Goal: Task Accomplishment & Management: Use online tool/utility

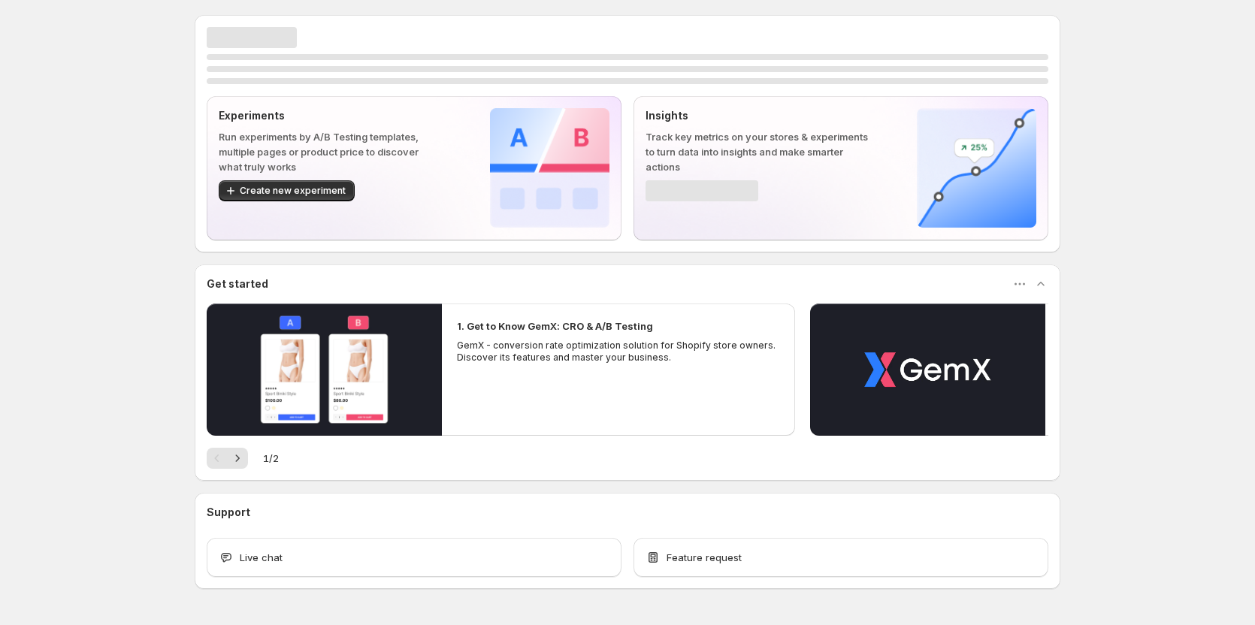
scroll to position [45, 0]
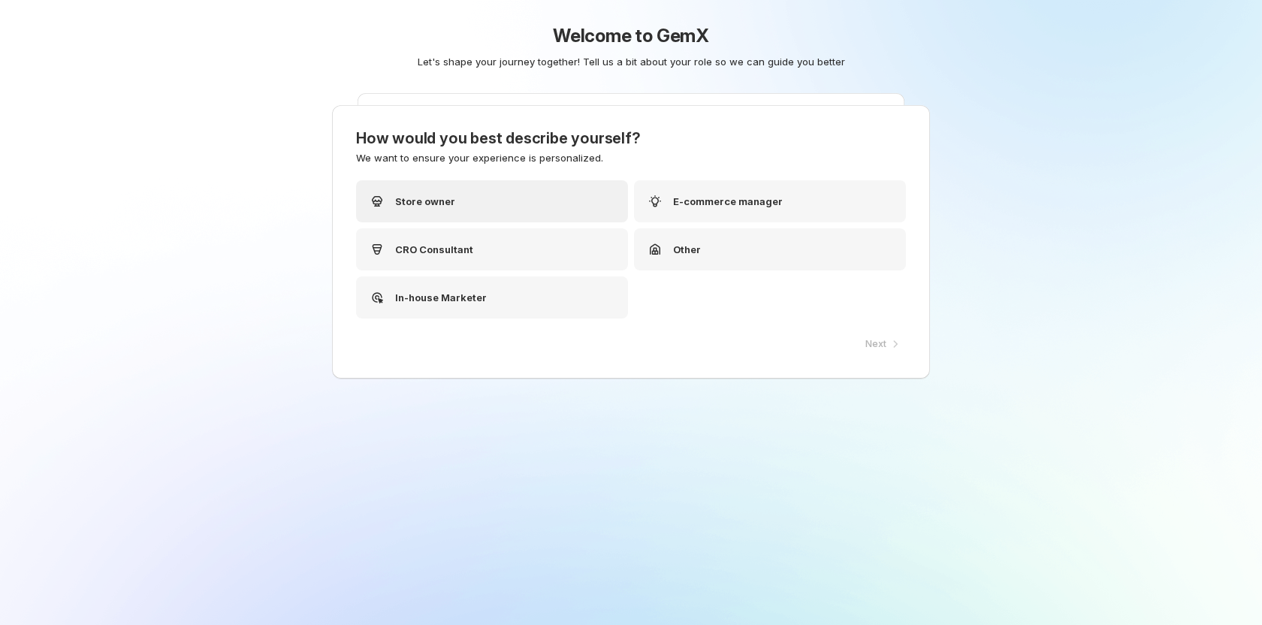
click at [523, 193] on div "Store owner" at bounding box center [492, 201] width 272 height 42
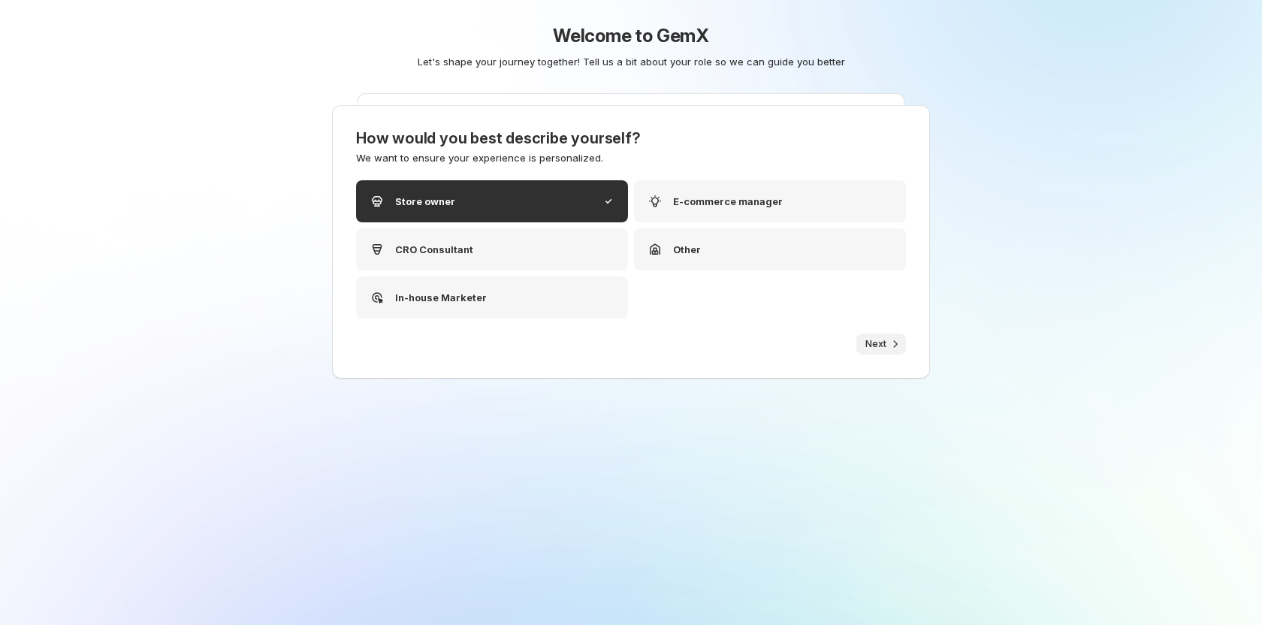
click at [866, 341] on span "Next" at bounding box center [876, 344] width 21 height 12
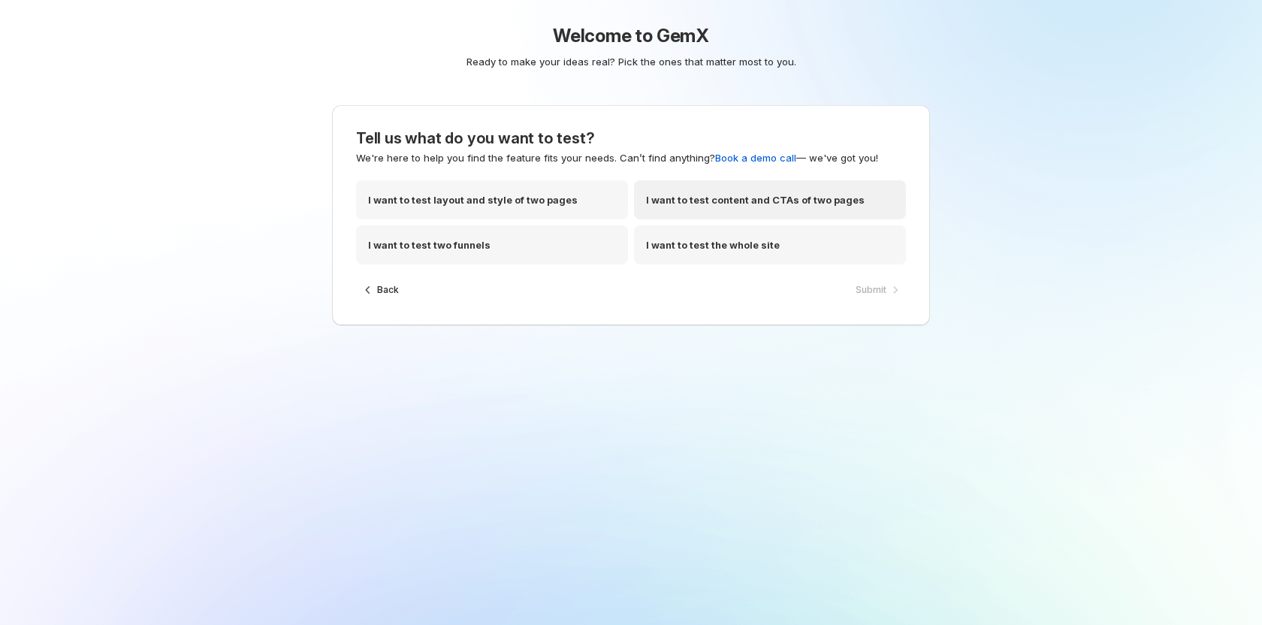
click at [702, 205] on p "I want to test content and CTAs of two pages" at bounding box center [755, 199] width 219 height 15
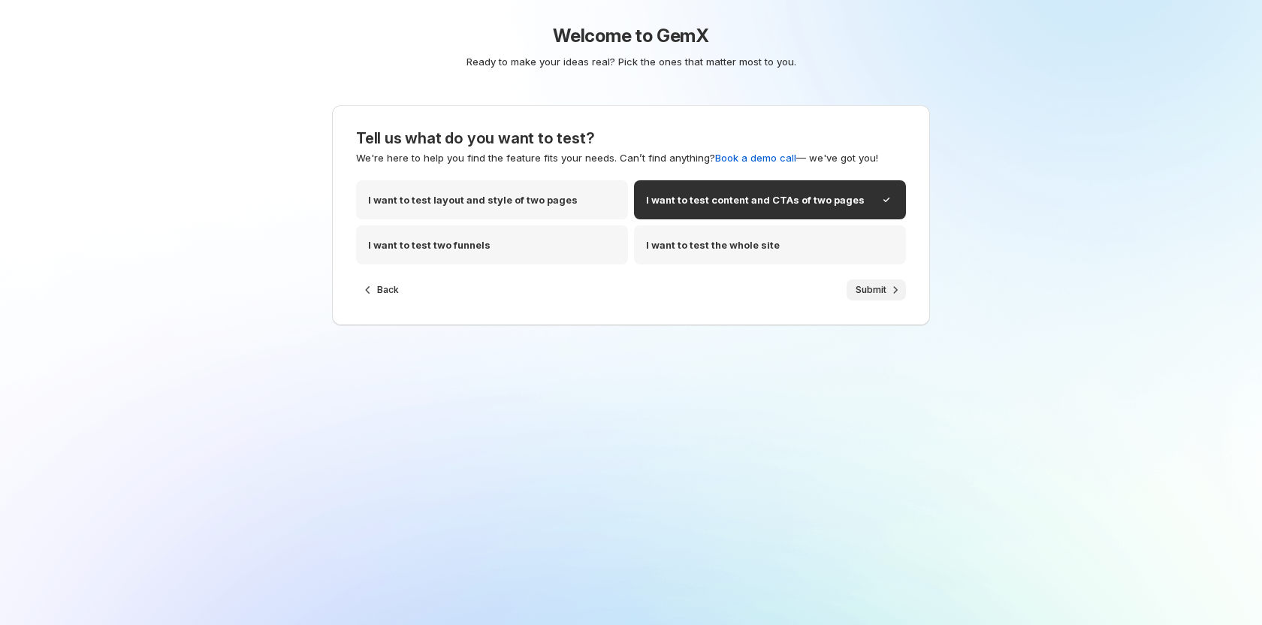
click at [863, 289] on span "Submit" at bounding box center [871, 290] width 31 height 12
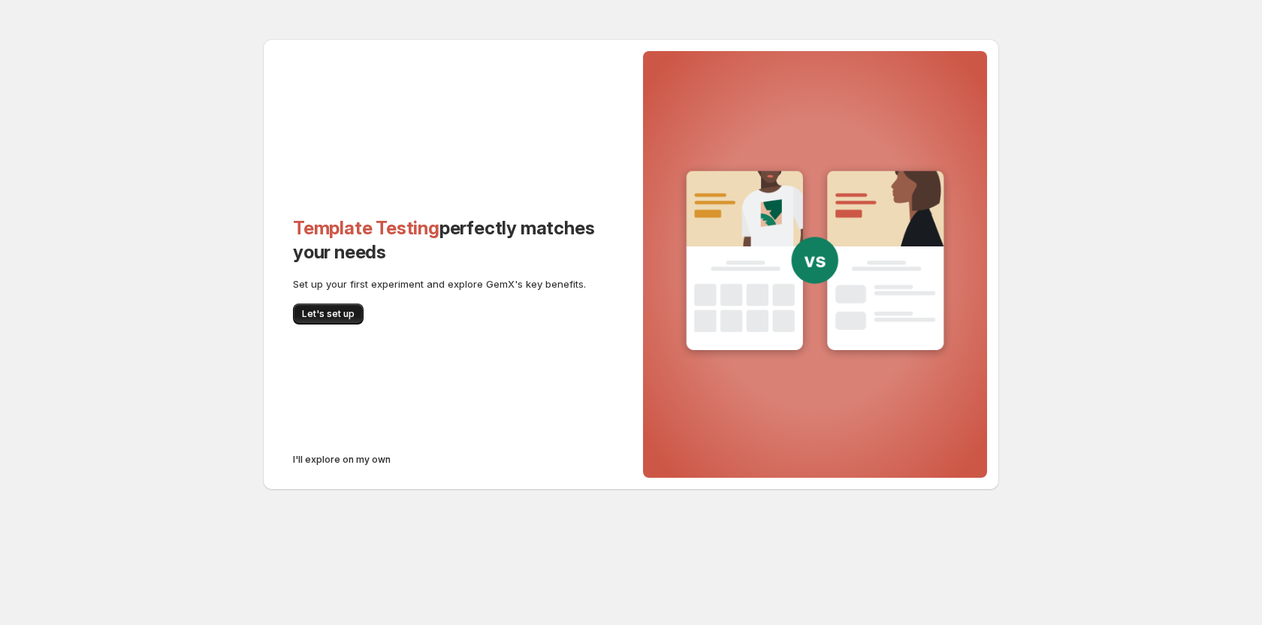
click at [340, 319] on span "Let's set up" at bounding box center [328, 314] width 53 height 12
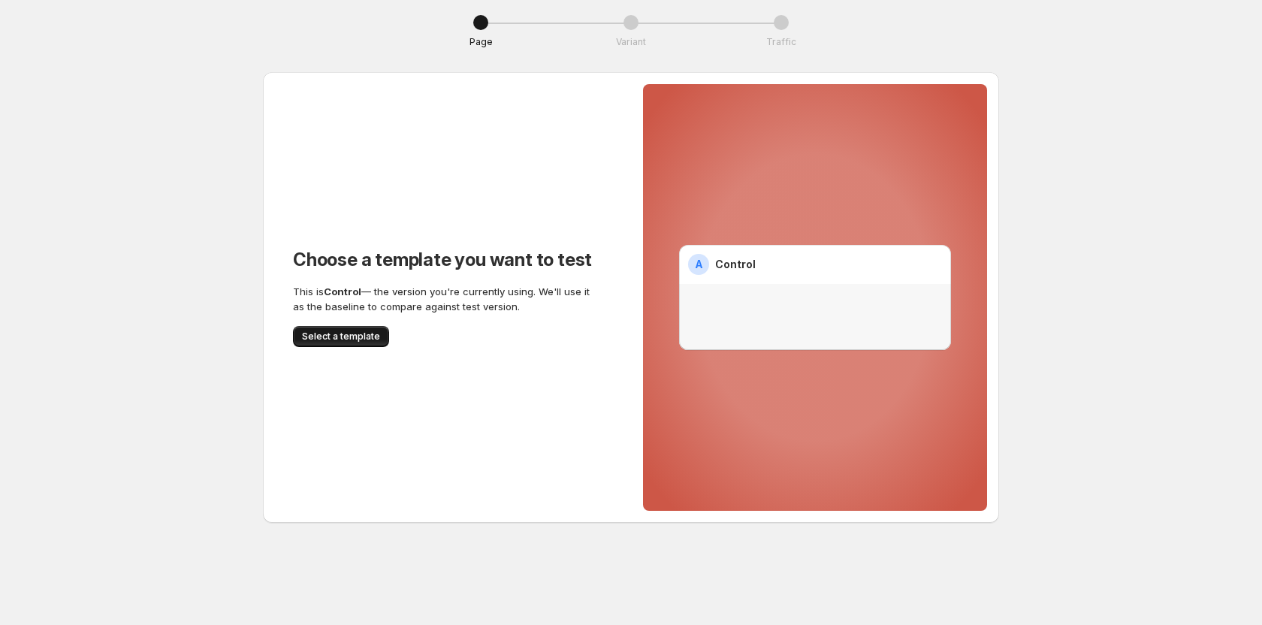
click at [334, 334] on span "Select a template" at bounding box center [341, 337] width 78 height 12
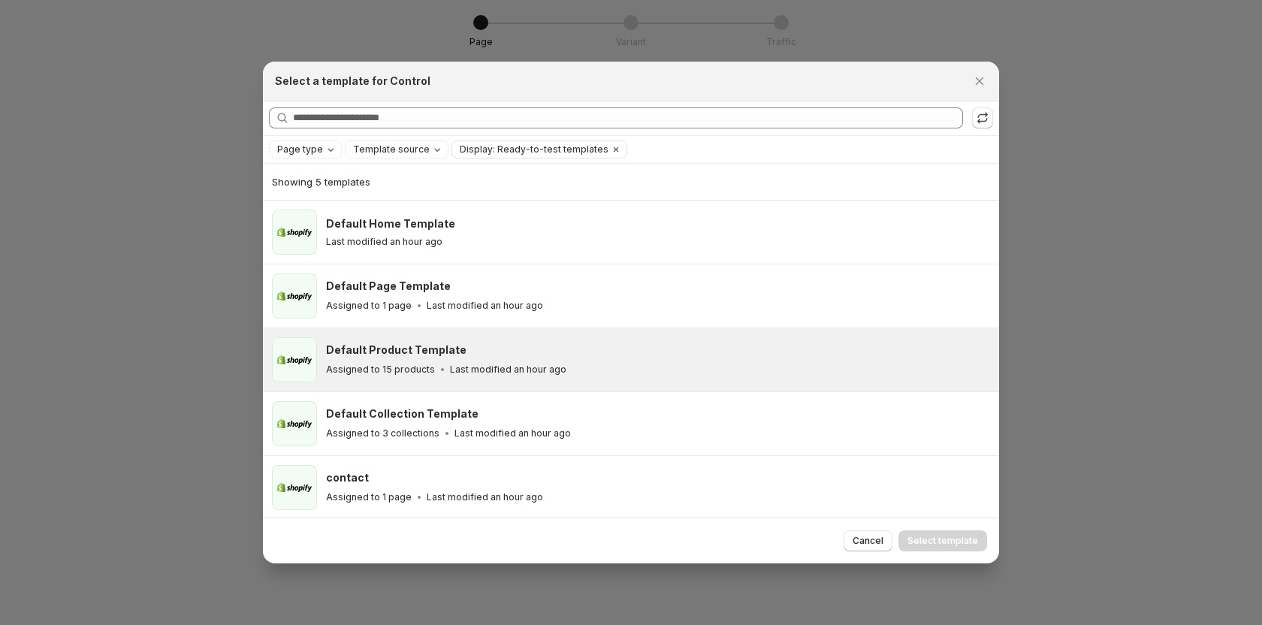
click at [402, 361] on div "Default Product Template Assigned to 15 products Last modified an hour ago" at bounding box center [656, 360] width 660 height 35
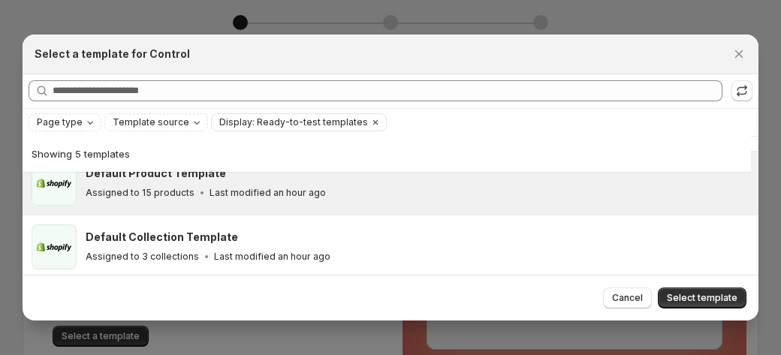
scroll to position [150, 0]
click at [727, 53] on div "Select a template for Control" at bounding box center [391, 54] width 712 height 15
click at [749, 53] on button "Close" at bounding box center [739, 54] width 21 height 21
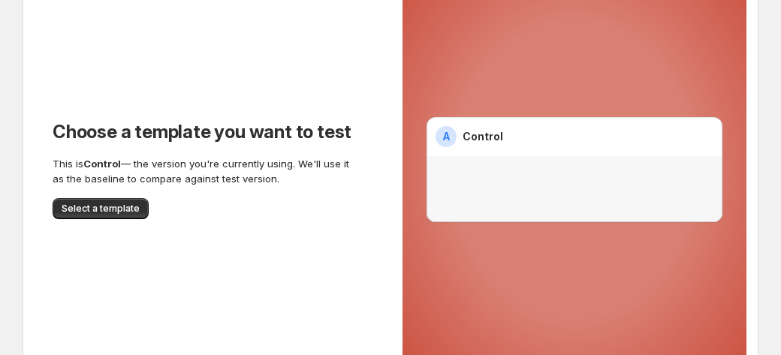
scroll to position [173, 0]
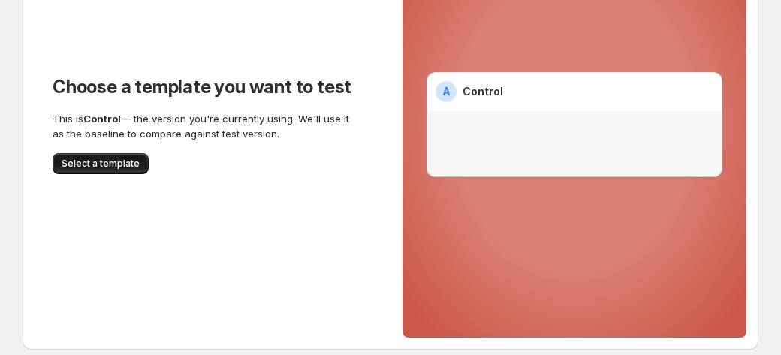
click at [128, 168] on span "Select a template" at bounding box center [101, 164] width 78 height 12
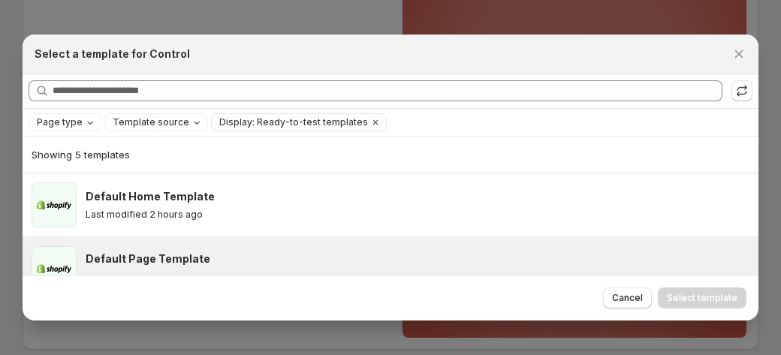
scroll to position [186, 0]
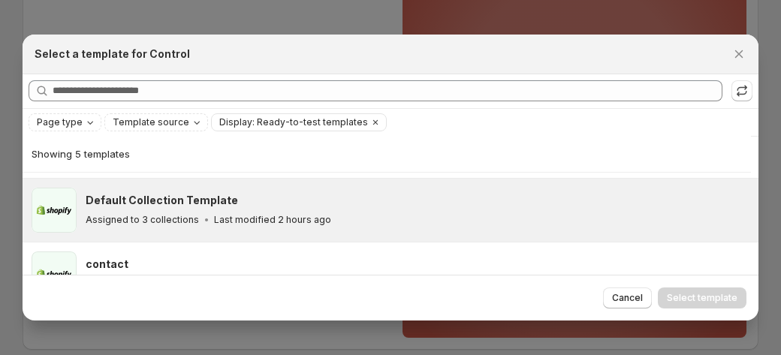
click at [219, 214] on p "Last modified 2 hours ago" at bounding box center [272, 220] width 117 height 12
click at [733, 291] on button "Select template" at bounding box center [702, 298] width 89 height 21
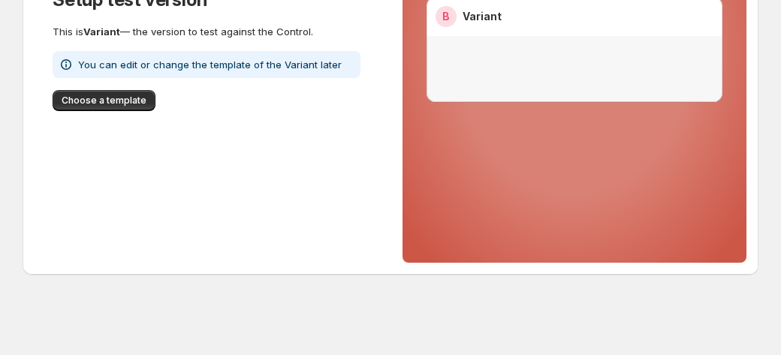
scroll to position [173, 0]
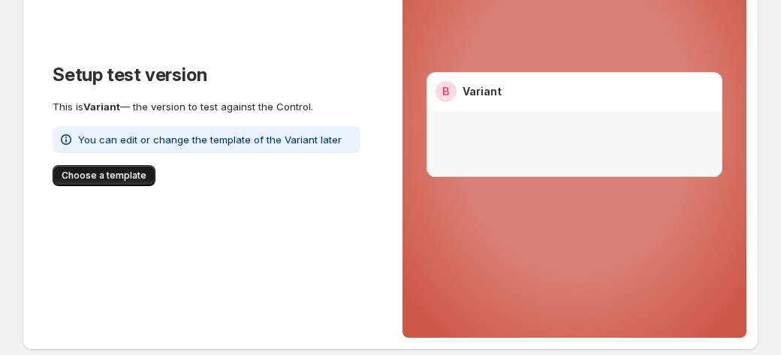
click at [102, 178] on span "Choose a template" at bounding box center [104, 176] width 85 height 12
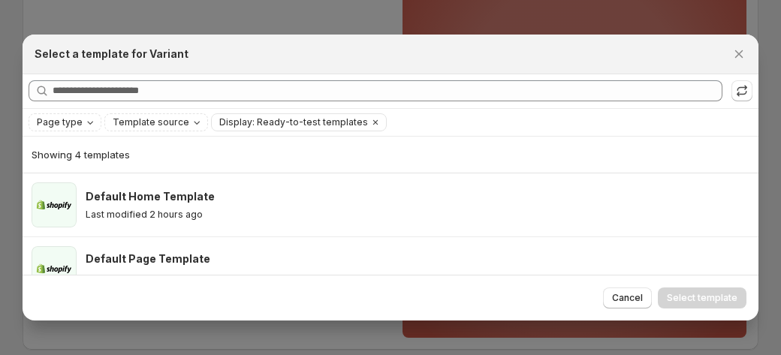
click at [149, 168] on div "Showing 4 templates" at bounding box center [391, 155] width 718 height 36
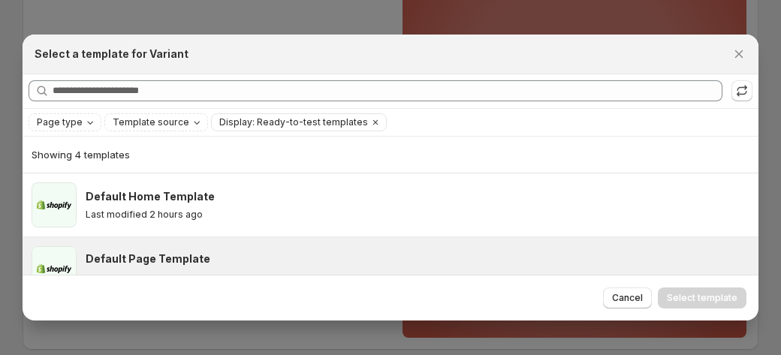
drag, startPoint x: 174, startPoint y: 196, endPoint x: 506, endPoint y: 246, distance: 335.9
click at [177, 198] on h3 "Default Home Template" at bounding box center [150, 196] width 129 height 15
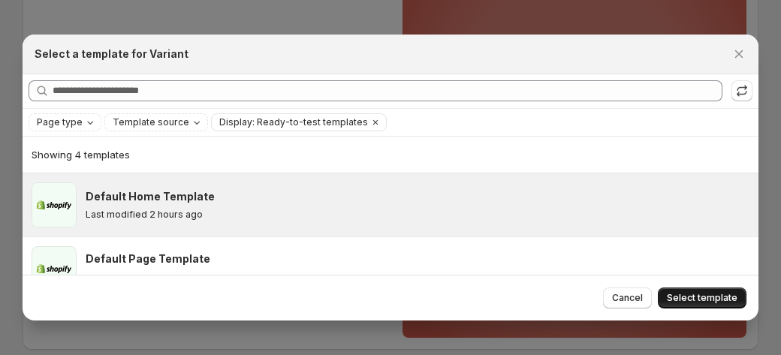
click at [712, 289] on button "Select template" at bounding box center [702, 298] width 89 height 21
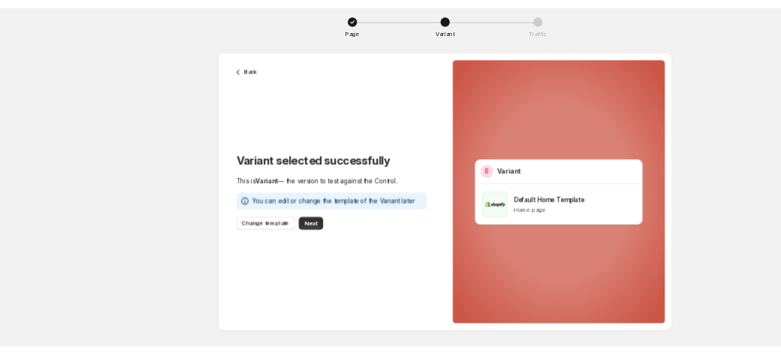
scroll to position [0, 0]
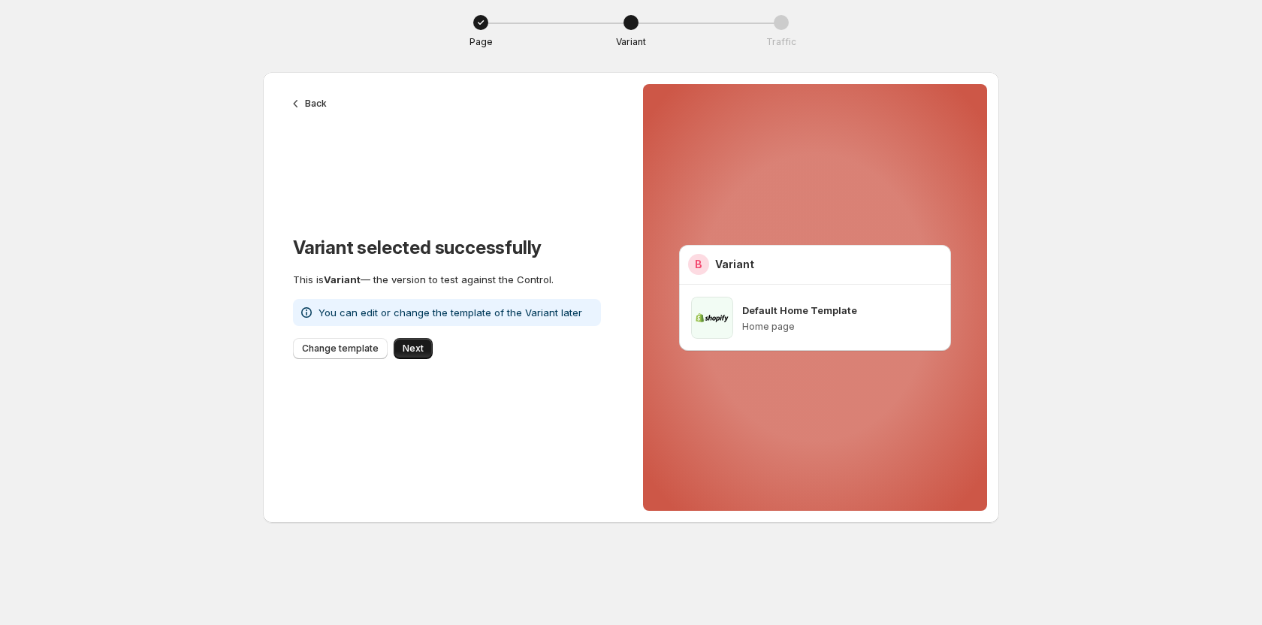
click at [419, 346] on span "Next" at bounding box center [413, 349] width 21 height 12
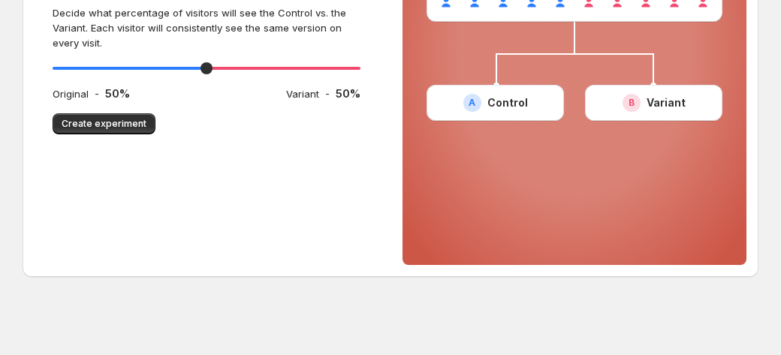
scroll to position [248, 0]
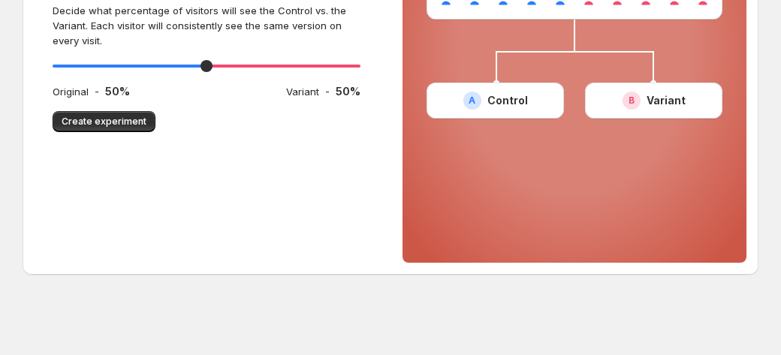
click at [102, 121] on span "Create experiment" at bounding box center [104, 122] width 85 height 12
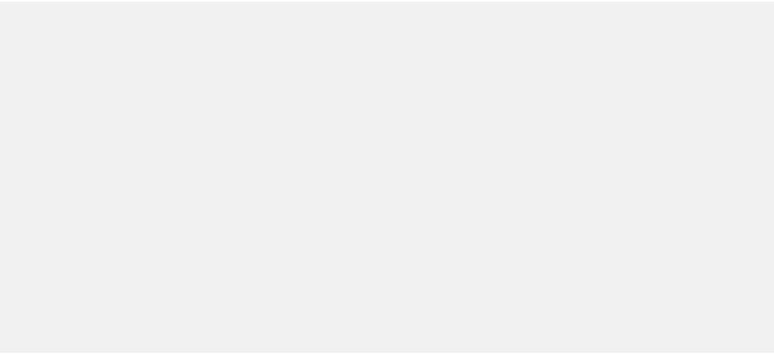
scroll to position [98, 0]
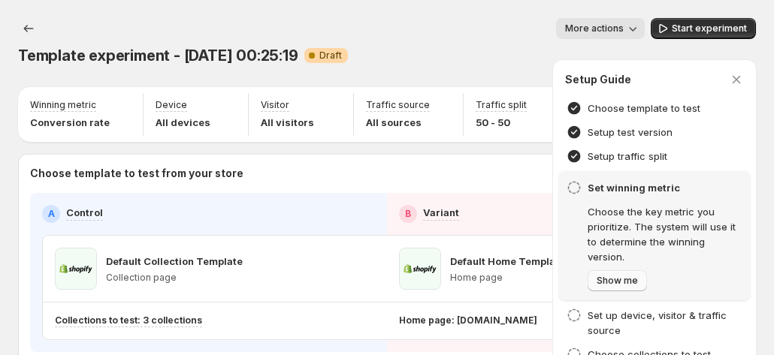
click at [638, 282] on span "Show me" at bounding box center [617, 281] width 41 height 12
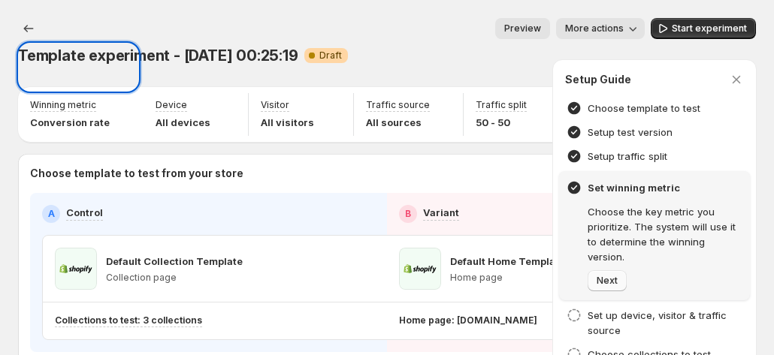
scroll to position [75, 0]
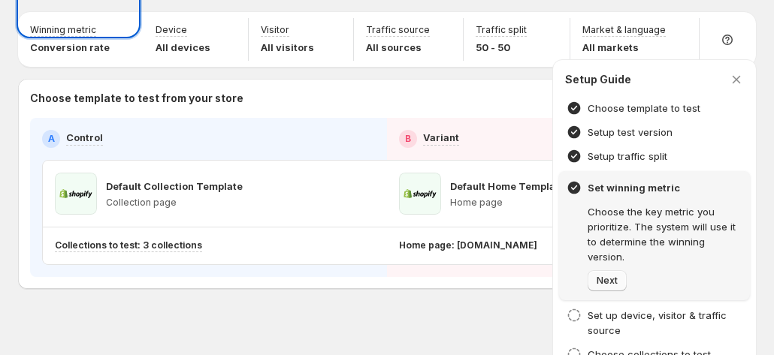
click at [627, 270] on button "Next" at bounding box center [607, 280] width 39 height 21
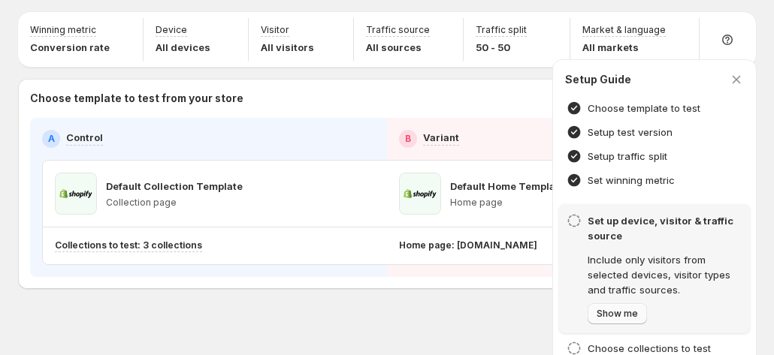
click at [638, 308] on span "Show me" at bounding box center [617, 314] width 41 height 12
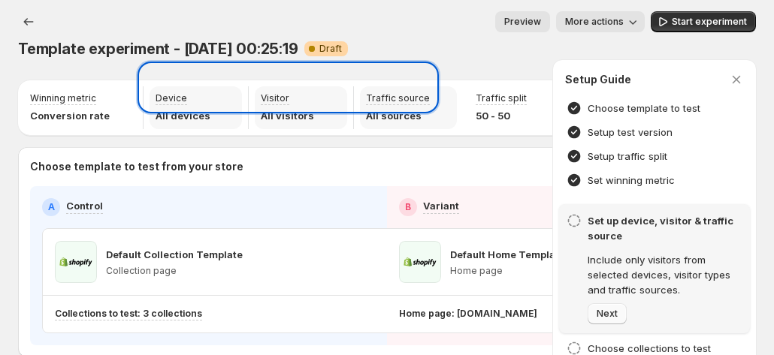
scroll to position [0, 0]
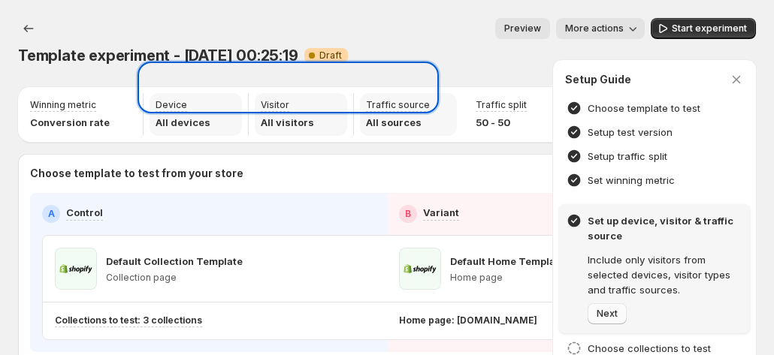
click at [627, 313] on button "Next" at bounding box center [607, 314] width 39 height 21
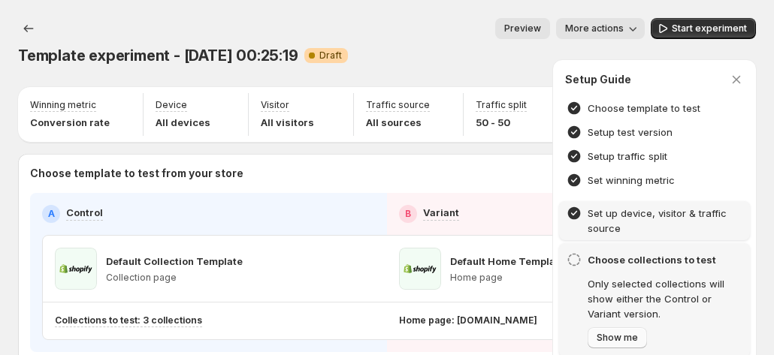
click at [647, 344] on button "Show me" at bounding box center [617, 338] width 59 height 21
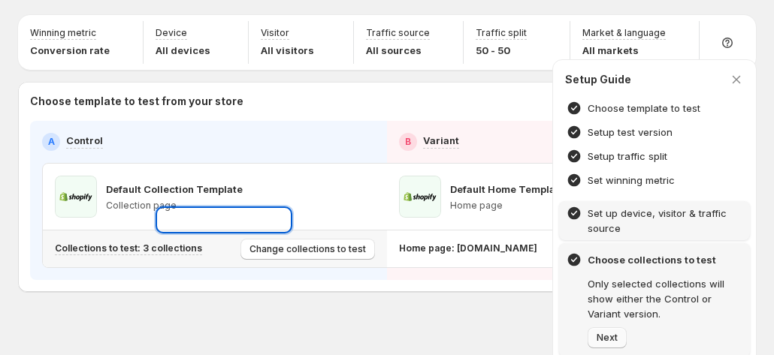
scroll to position [80, 0]
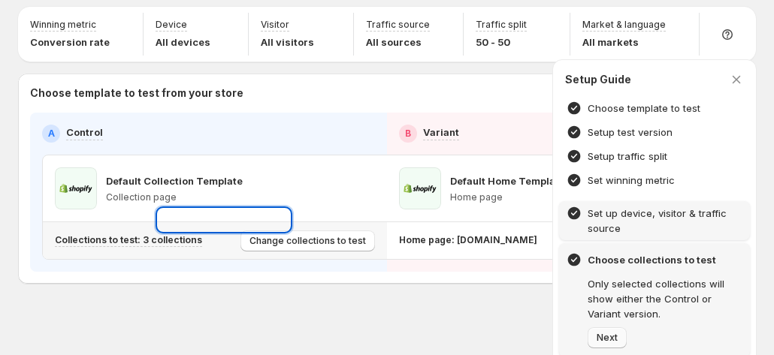
click at [618, 332] on span "Next" at bounding box center [607, 338] width 21 height 12
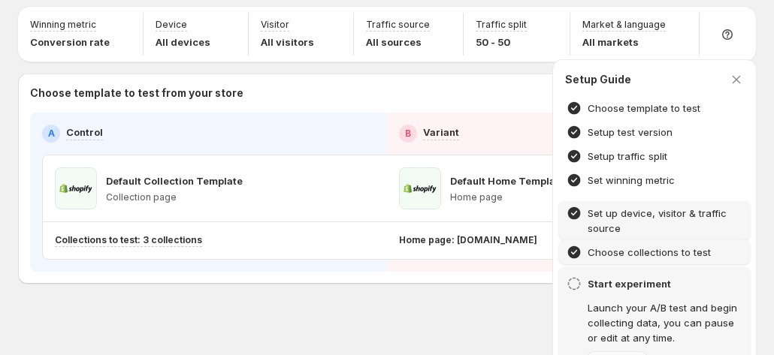
click at [638, 356] on span "Show me" at bounding box center [617, 362] width 41 height 12
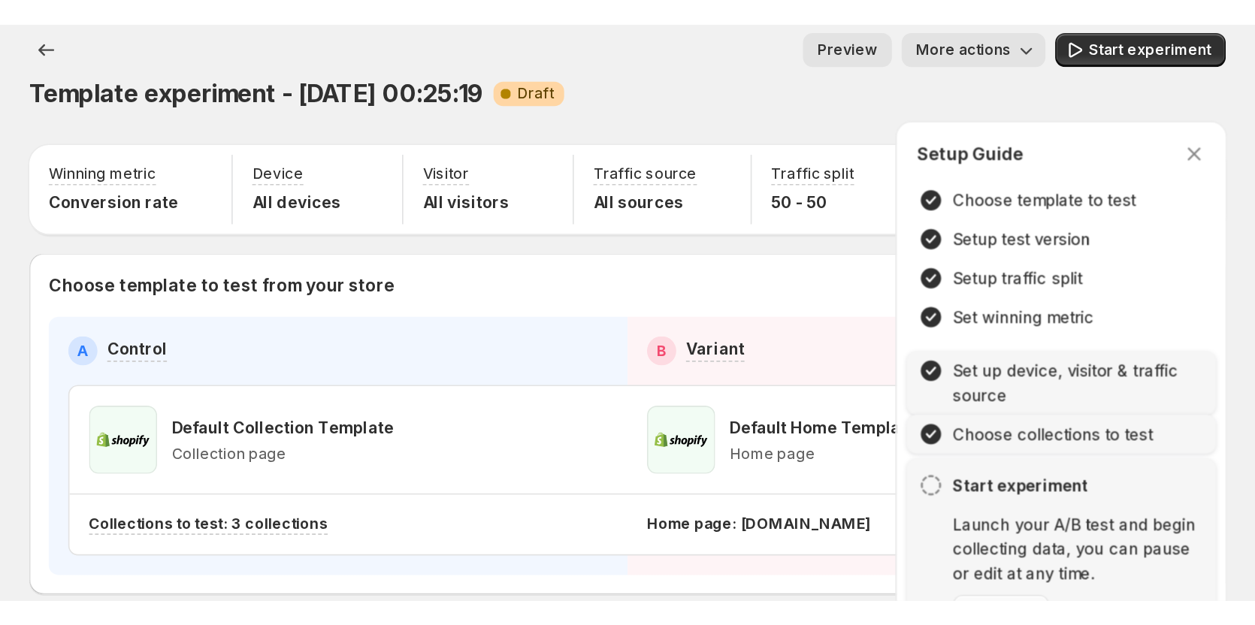
scroll to position [0, 0]
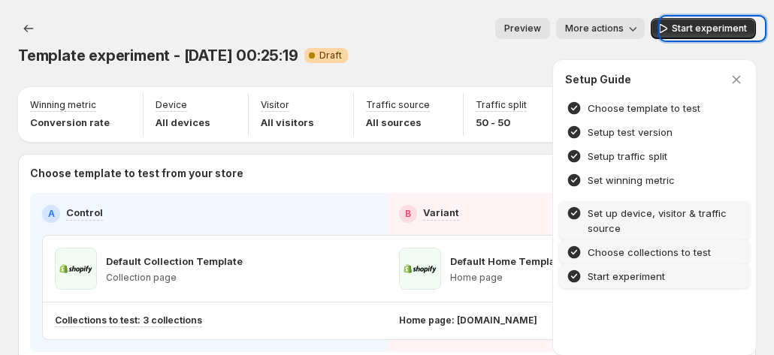
click at [645, 278] on h4 "Start experiment" at bounding box center [626, 276] width 77 height 15
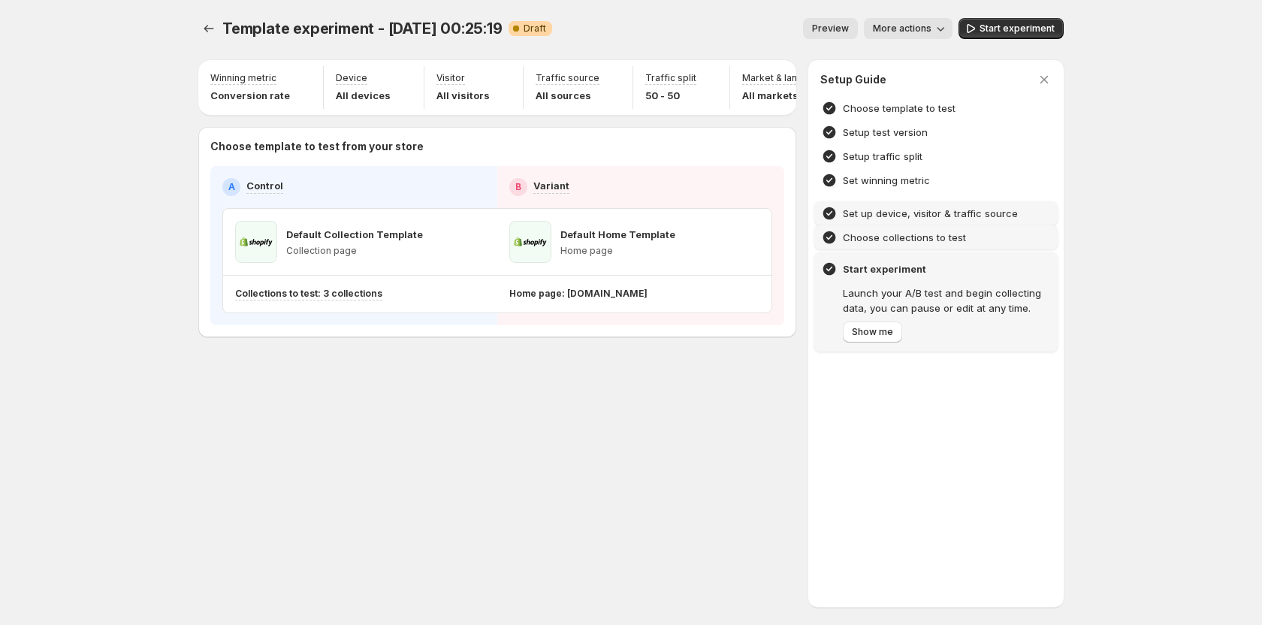
click at [482, 450] on div "Template experiment - [DATE] 00:25:19. This page is ready Template experiment -…" at bounding box center [631, 312] width 902 height 625
